Goal: Task Accomplishment & Management: Manage account settings

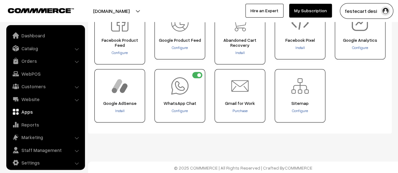
scroll to position [4, 0]
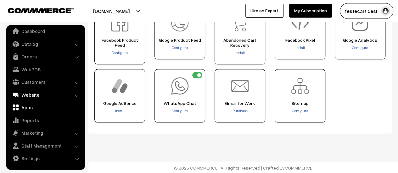
click at [26, 95] on link "Website" at bounding box center [45, 94] width 75 height 11
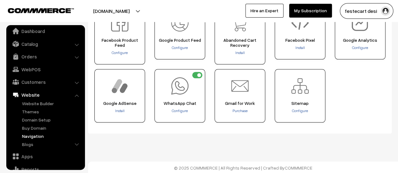
click at [29, 138] on link "Navigation" at bounding box center [51, 136] width 62 height 7
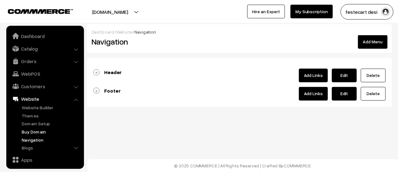
scroll to position [53, 0]
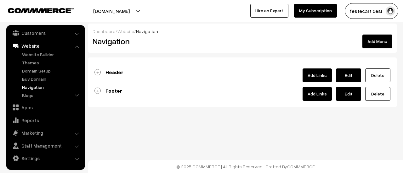
click at [96, 91] on link "Footer" at bounding box center [108, 91] width 28 height 6
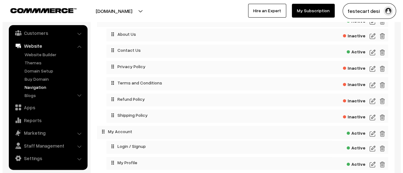
scroll to position [106, 0]
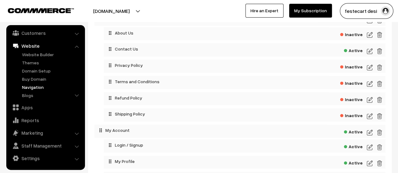
click at [371, 67] on img at bounding box center [370, 68] width 6 height 8
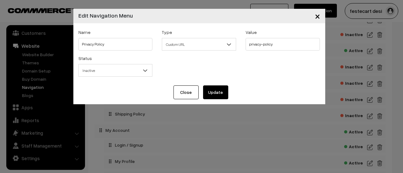
click at [209, 44] on span "Custom URL" at bounding box center [199, 44] width 74 height 11
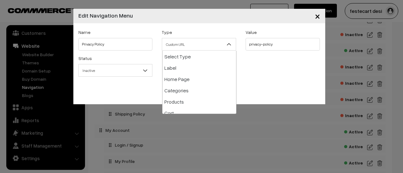
scroll to position [79, 0]
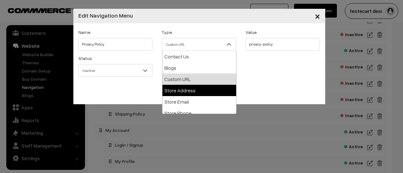
click at [291, 72] on div "Status Active Inactive Inactive" at bounding box center [199, 67] width 251 height 26
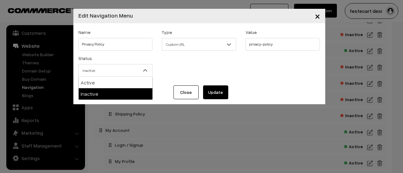
click at [108, 71] on span "Inactive" at bounding box center [116, 70] width 74 height 11
click at [260, 70] on div "Status Active Inactive Inactive" at bounding box center [199, 67] width 251 height 26
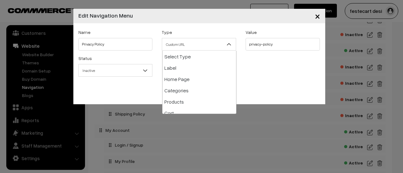
click at [206, 45] on span "Custom URL" at bounding box center [199, 44] width 74 height 11
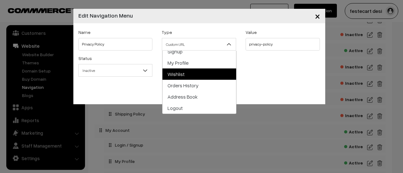
scroll to position [0, 0]
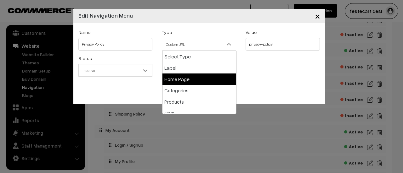
click at [305, 81] on div "Status Active Inactive Inactive" at bounding box center [199, 67] width 251 height 26
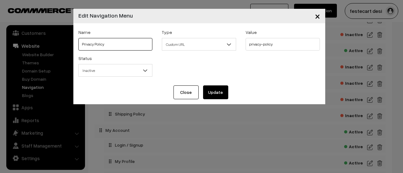
click at [105, 43] on input "Privacy Policy" at bounding box center [115, 44] width 74 height 13
click at [284, 61] on div "Status Active Inactive Inactive" at bounding box center [199, 67] width 251 height 26
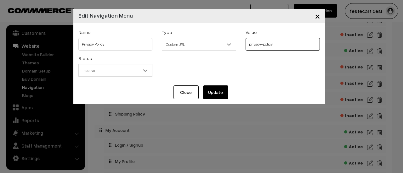
click at [280, 50] on input "privacy-policy" at bounding box center [282, 44] width 74 height 13
click at [275, 70] on div "Status Active Inactive Inactive" at bounding box center [199, 67] width 251 height 26
click at [210, 94] on button "Update" at bounding box center [215, 93] width 25 height 14
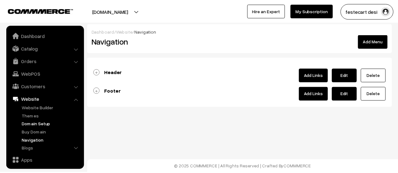
scroll to position [53, 0]
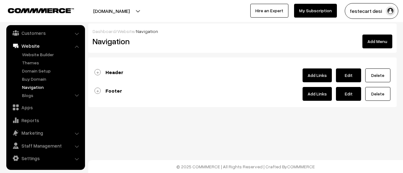
drag, startPoint x: 90, startPoint y: 75, endPoint x: 94, endPoint y: 73, distance: 4.5
click at [90, 75] on div "Header Add Links Edit Delete Active Active" at bounding box center [242, 83] width 308 height 50
click at [99, 70] on link "Header" at bounding box center [108, 72] width 29 height 6
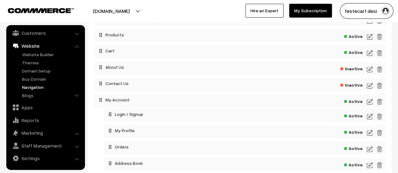
scroll to position [68, 0]
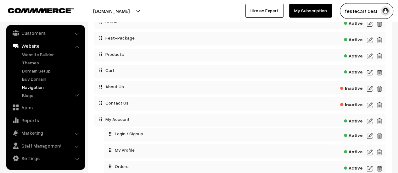
click at [371, 91] on img at bounding box center [370, 89] width 6 height 8
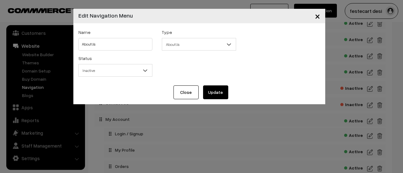
click at [321, 17] on button "×" at bounding box center [317, 16] width 15 height 20
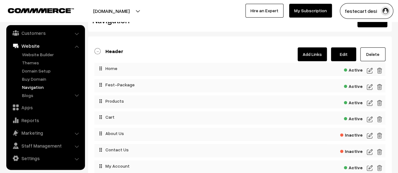
scroll to position [0, 0]
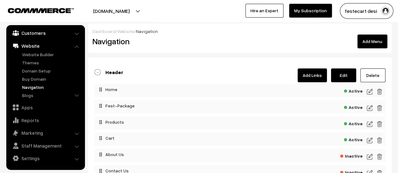
click at [38, 36] on link "Customers" at bounding box center [45, 32] width 75 height 11
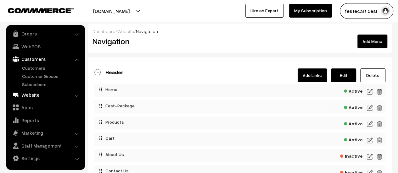
click at [31, 99] on link "Website" at bounding box center [45, 94] width 75 height 11
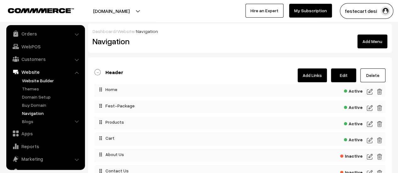
click at [45, 82] on link "Website Builder" at bounding box center [51, 80] width 62 height 7
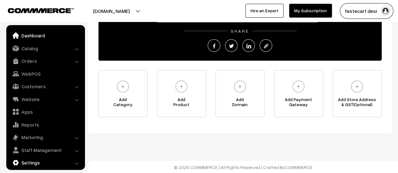
scroll to position [4, 0]
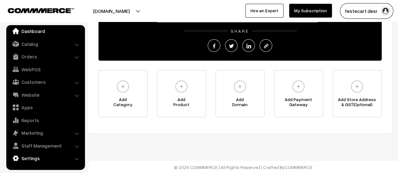
click at [35, 156] on link "Settings" at bounding box center [45, 158] width 75 height 11
click at [34, 159] on link "Settings" at bounding box center [45, 158] width 75 height 11
click at [31, 96] on link "Website" at bounding box center [45, 94] width 75 height 11
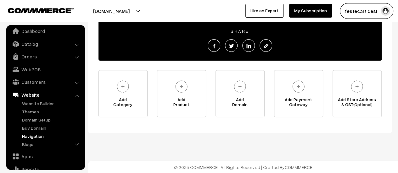
click at [33, 139] on link "Navigation" at bounding box center [51, 136] width 62 height 7
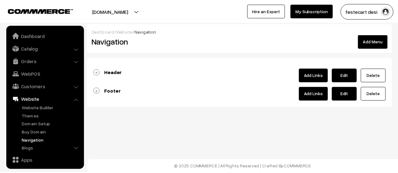
scroll to position [53, 0]
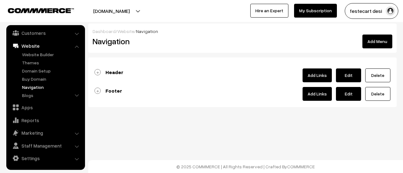
click at [97, 93] on link "Footer" at bounding box center [108, 91] width 28 height 6
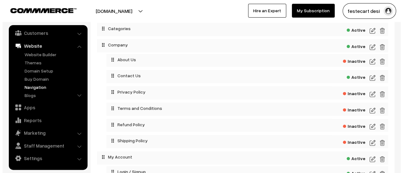
scroll to position [79, 0]
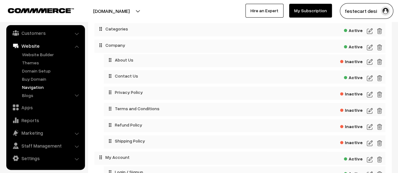
click at [358, 95] on span "Inactive" at bounding box center [351, 93] width 23 height 8
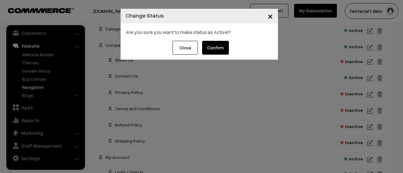
click at [211, 47] on button "Confirm" at bounding box center [215, 48] width 27 height 14
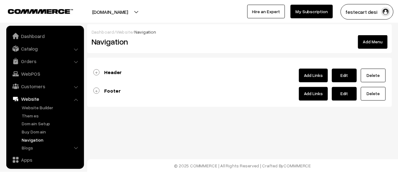
scroll to position [53, 0]
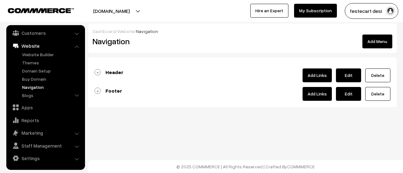
click at [96, 90] on link "Footer" at bounding box center [108, 91] width 28 height 6
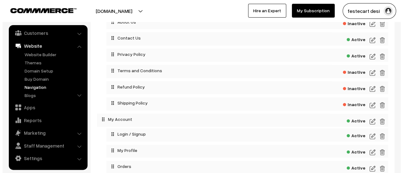
scroll to position [117, 0]
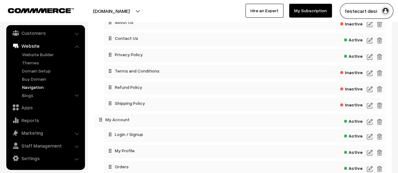
click at [353, 57] on span "Active" at bounding box center [353, 56] width 19 height 8
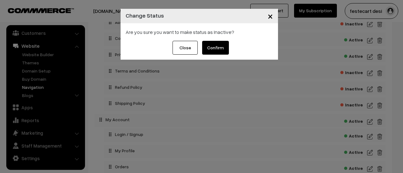
drag, startPoint x: 219, startPoint y: 50, endPoint x: 207, endPoint y: 40, distance: 15.6
click at [218, 48] on button "Confirm" at bounding box center [215, 48] width 27 height 14
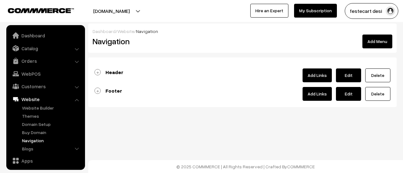
scroll to position [53, 0]
